Goal: Find specific page/section: Find specific page/section

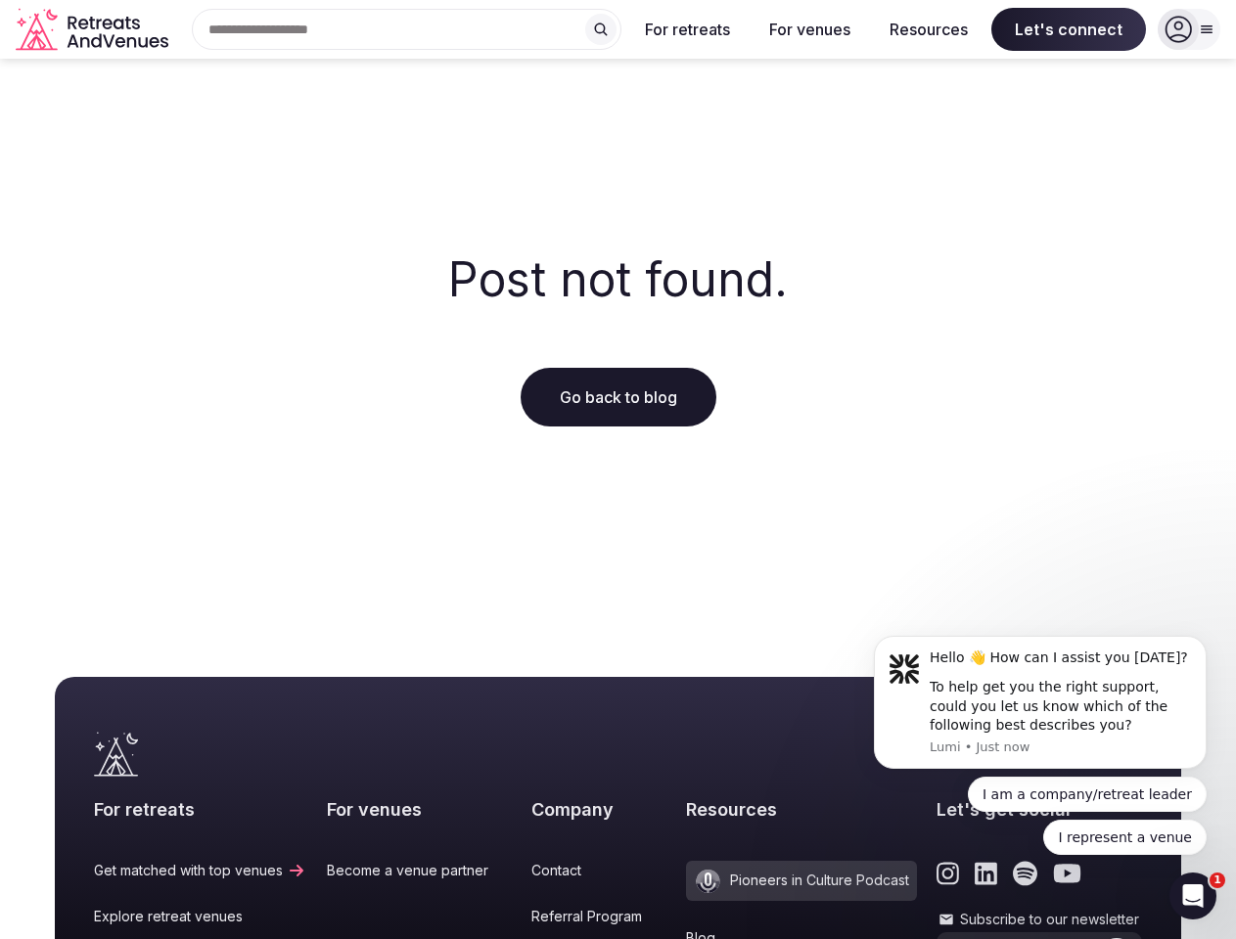
click at [617, 470] on div "Post not found. Go back to blog" at bounding box center [618, 341] width 1236 height 564
click at [407, 29] on div "Search Popular Destinations [GEOGRAPHIC_DATA], [GEOGRAPHIC_DATA] [GEOGRAPHIC_DA…" at bounding box center [398, 29] width 445 height 41
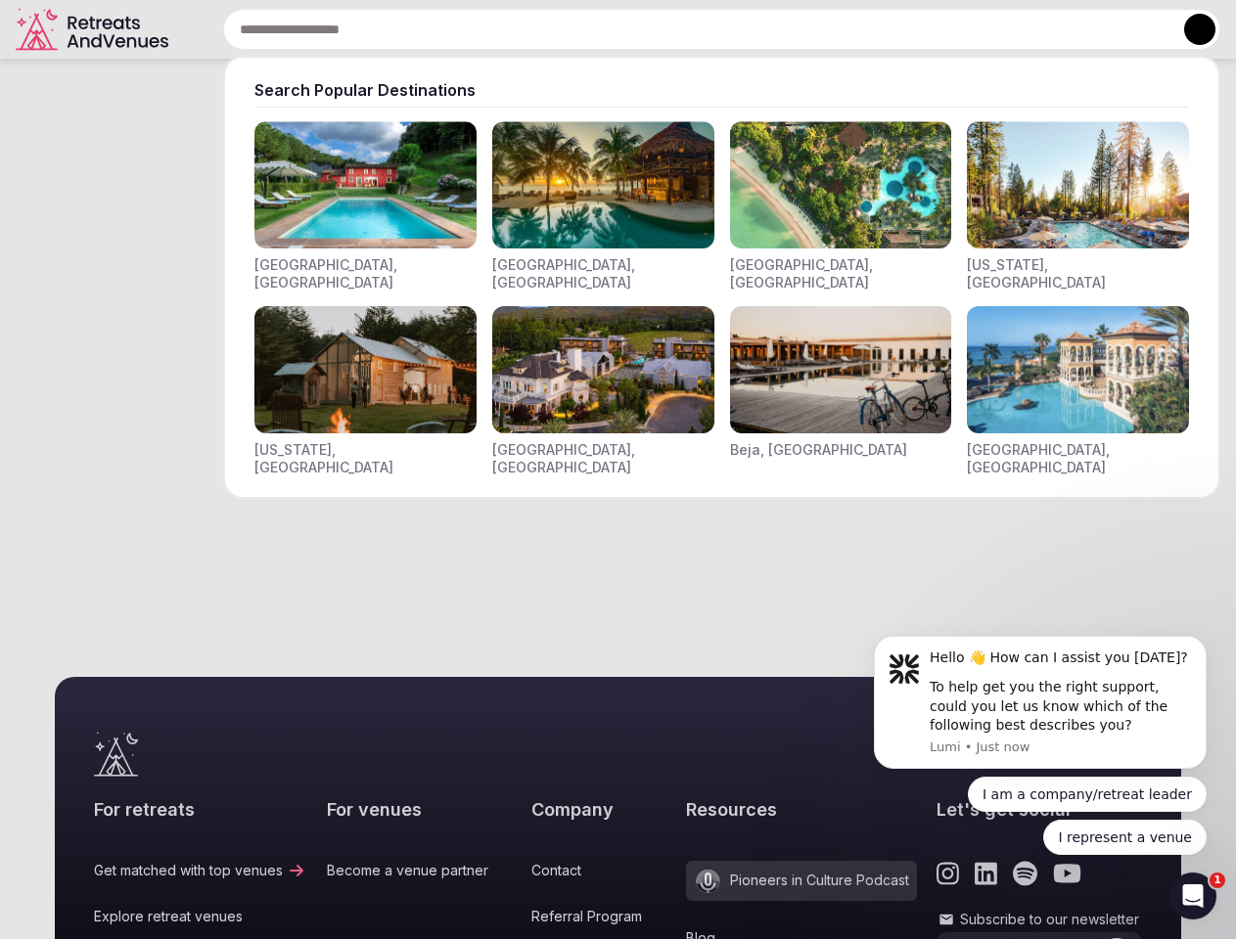
click at [601, 29] on input "text" at bounding box center [721, 29] width 997 height 41
click at [688, 29] on input "text" at bounding box center [721, 29] width 997 height 41
